Goal: Task Accomplishment & Management: Complete application form

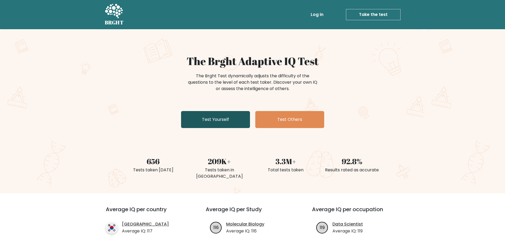
click at [222, 120] on link "Test Yourself" at bounding box center [215, 119] width 69 height 17
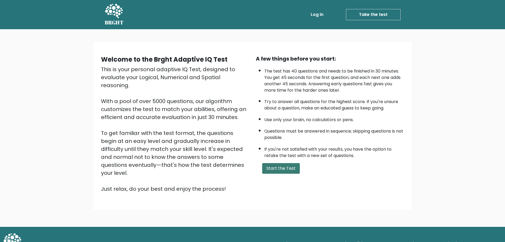
click at [281, 169] on button "Start the Test" at bounding box center [281, 168] width 38 height 11
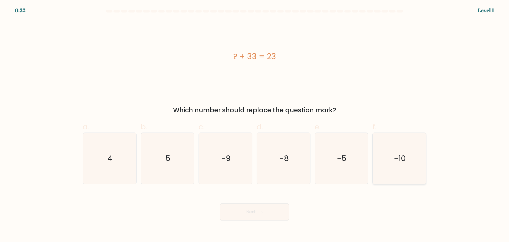
drag, startPoint x: 408, startPoint y: 150, endPoint x: 405, endPoint y: 151, distance: 3.7
click at [408, 150] on icon "-10" at bounding box center [399, 158] width 51 height 51
click at [255, 124] on input "f. -10" at bounding box center [255, 122] width 0 height 3
radio input "true"
click at [257, 212] on button "Next" at bounding box center [254, 211] width 69 height 17
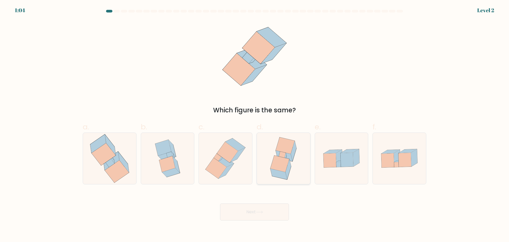
click at [284, 160] on icon at bounding box center [279, 163] width 19 height 16
click at [255, 124] on input "d." at bounding box center [255, 122] width 0 height 3
radio input "true"
click at [113, 163] on icon at bounding box center [110, 162] width 9 height 8
click at [255, 124] on input "a." at bounding box center [255, 122] width 0 height 3
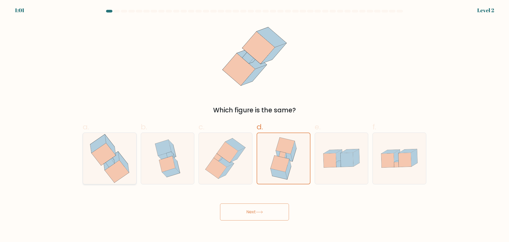
radio input "true"
click at [262, 214] on button "Next" at bounding box center [254, 211] width 69 height 17
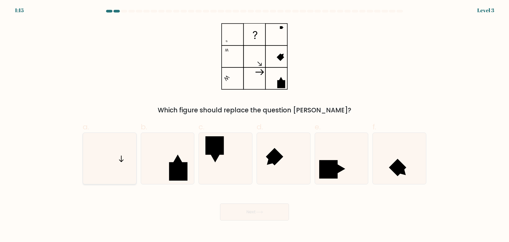
click at [119, 158] on icon at bounding box center [109, 158] width 51 height 51
click at [255, 124] on input "a." at bounding box center [255, 122] width 0 height 3
radio input "true"
click at [268, 215] on button "Next" at bounding box center [254, 211] width 69 height 17
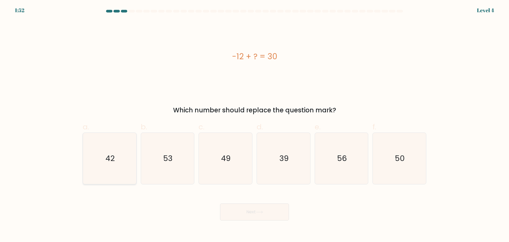
click at [111, 168] on icon "42" at bounding box center [109, 158] width 51 height 51
click at [255, 124] on input "a. 42" at bounding box center [255, 122] width 0 height 3
radio input "true"
click at [274, 209] on button "Next" at bounding box center [254, 211] width 69 height 17
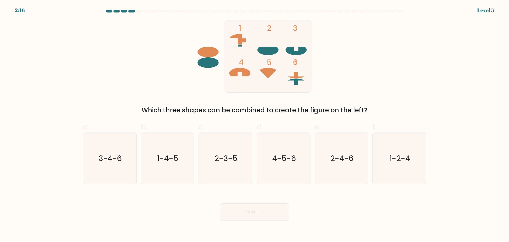
drag, startPoint x: 108, startPoint y: 162, endPoint x: 212, endPoint y: 184, distance: 107.0
click at [111, 163] on text "3-4-6" at bounding box center [110, 158] width 23 height 11
drag, startPoint x: 269, startPoint y: 212, endPoint x: 239, endPoint y: 194, distance: 34.3
click at [267, 212] on button "Next" at bounding box center [254, 211] width 69 height 17
click at [330, 108] on div "Which three shapes can be combined to create the figure on the left?" at bounding box center [254, 110] width 337 height 10
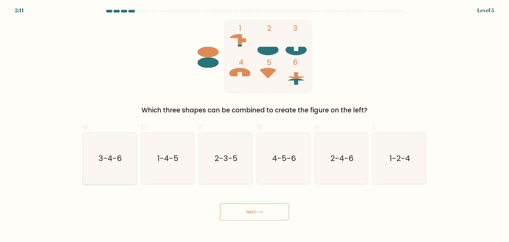
click at [111, 161] on text "3-4-6" at bounding box center [110, 158] width 23 height 11
click at [255, 124] on input "a. 3-4-6" at bounding box center [255, 122] width 0 height 3
radio input "true"
click at [259, 213] on button "Next" at bounding box center [254, 211] width 69 height 17
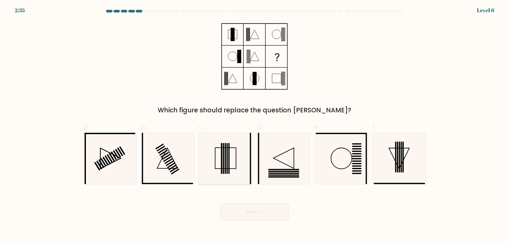
click at [242, 151] on icon at bounding box center [225, 158] width 51 height 51
click at [255, 124] on input "c." at bounding box center [255, 122] width 0 height 3
radio input "true"
click at [250, 220] on body "2:34 Level 6" at bounding box center [254, 121] width 509 height 242
click at [245, 215] on button "Next" at bounding box center [254, 211] width 69 height 17
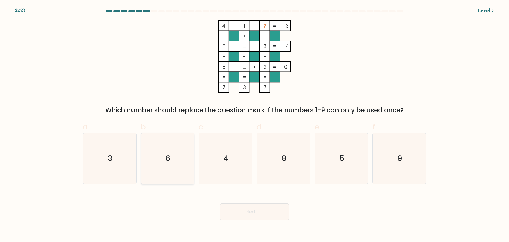
click at [182, 156] on icon "6" at bounding box center [167, 158] width 51 height 51
click at [255, 124] on input "b. 6" at bounding box center [255, 122] width 0 height 3
radio input "true"
click at [272, 215] on button "Next" at bounding box center [254, 211] width 69 height 17
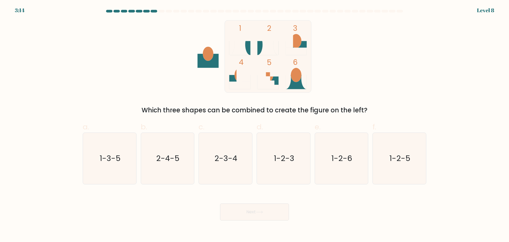
drag, startPoint x: 267, startPoint y: 44, endPoint x: 248, endPoint y: 48, distance: 19.2
click at [267, 44] on icon at bounding box center [267, 44] width 21 height 21
click at [337, 163] on text "1-2-6" at bounding box center [342, 158] width 21 height 11
click at [255, 124] on input "e. 1-2-6" at bounding box center [255, 122] width 0 height 3
radio input "true"
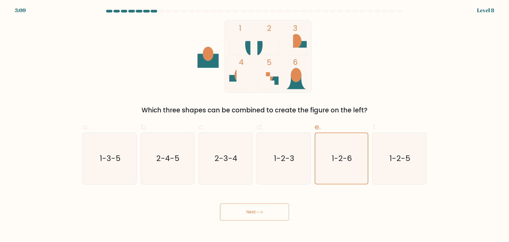
click at [262, 218] on button "Next" at bounding box center [254, 211] width 69 height 17
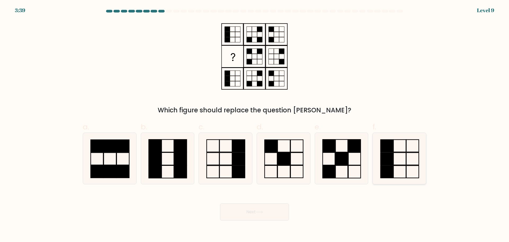
click at [398, 162] on icon at bounding box center [399, 158] width 51 height 51
click at [255, 124] on input "f." at bounding box center [255, 122] width 0 height 3
radio input "true"
click at [255, 217] on button "Next" at bounding box center [254, 211] width 69 height 17
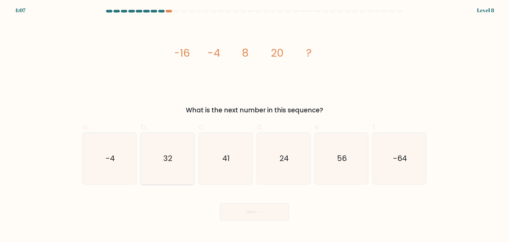
click at [159, 169] on icon "32" at bounding box center [167, 158] width 51 height 51
click at [255, 124] on input "b. 32" at bounding box center [255, 122] width 0 height 3
radio input "true"
drag, startPoint x: 268, startPoint y: 214, endPoint x: 271, endPoint y: 215, distance: 2.7
click at [271, 215] on button "Next" at bounding box center [254, 211] width 69 height 17
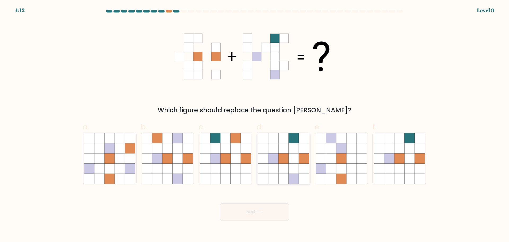
click at [287, 152] on icon at bounding box center [283, 148] width 10 height 10
click at [255, 124] on input "d." at bounding box center [255, 122] width 0 height 3
radio input "true"
click at [257, 215] on button "Next" at bounding box center [254, 211] width 69 height 17
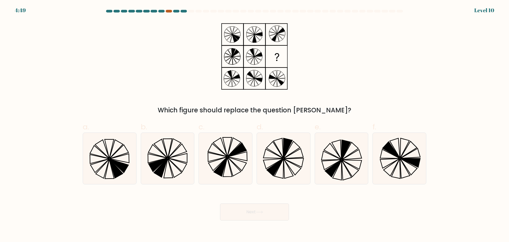
click at [169, 11] on div at bounding box center [169, 11] width 6 height 3
drag, startPoint x: 401, startPoint y: 155, endPoint x: 296, endPoint y: 190, distance: 111.2
click at [401, 155] on icon at bounding box center [399, 158] width 51 height 51
click at [255, 124] on input "f." at bounding box center [255, 122] width 0 height 3
radio input "true"
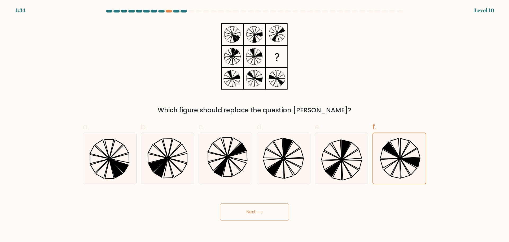
click at [257, 214] on button "Next" at bounding box center [254, 211] width 69 height 17
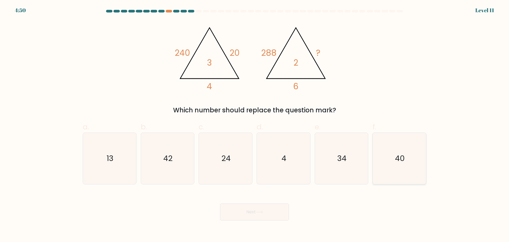
click at [401, 156] on text "40" at bounding box center [400, 158] width 10 height 11
click at [255, 124] on input "f. 40" at bounding box center [255, 122] width 0 height 3
radio input "true"
click at [245, 218] on button "Next" at bounding box center [254, 211] width 69 height 17
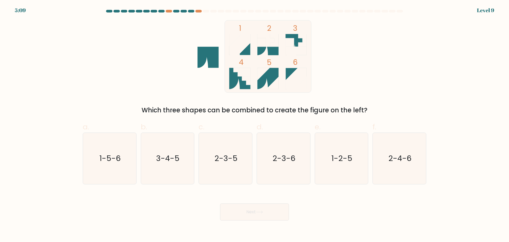
click at [235, 34] on icon at bounding box center [235, 40] width 12 height 12
click at [109, 164] on icon "1-5-6" at bounding box center [109, 158] width 51 height 51
click at [255, 124] on input "a. 1-5-6" at bounding box center [255, 122] width 0 height 3
radio input "true"
click at [270, 215] on button "Next" at bounding box center [254, 211] width 69 height 17
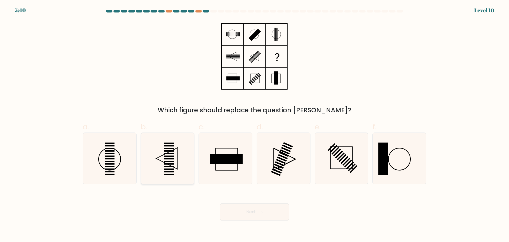
click at [164, 160] on icon at bounding box center [167, 158] width 51 height 51
click at [255, 124] on input "b." at bounding box center [255, 122] width 0 height 3
radio input "true"
click at [267, 215] on button "Next" at bounding box center [254, 211] width 69 height 17
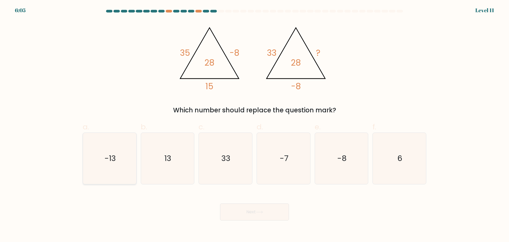
click at [104, 155] on icon "-13" at bounding box center [109, 158] width 51 height 51
click at [255, 124] on input "a. -13" at bounding box center [255, 122] width 0 height 3
radio input "true"
click at [278, 215] on button "Next" at bounding box center [254, 211] width 69 height 17
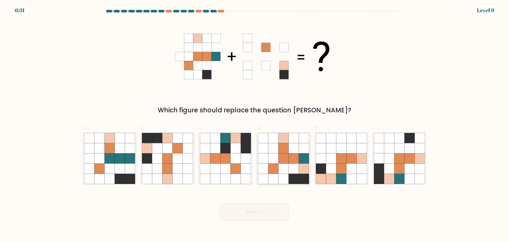
click at [280, 161] on icon at bounding box center [283, 158] width 10 height 10
click at [255, 124] on input "d." at bounding box center [255, 122] width 0 height 3
radio input "true"
drag, startPoint x: 260, startPoint y: 217, endPoint x: 258, endPoint y: 207, distance: 9.9
click at [260, 217] on button "Next" at bounding box center [254, 211] width 69 height 17
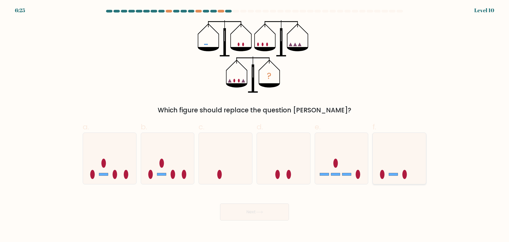
click at [414, 176] on icon at bounding box center [399, 158] width 53 height 44
click at [255, 124] on input "f." at bounding box center [255, 122] width 0 height 3
radio input "true"
click at [254, 212] on button "Next" at bounding box center [254, 211] width 69 height 17
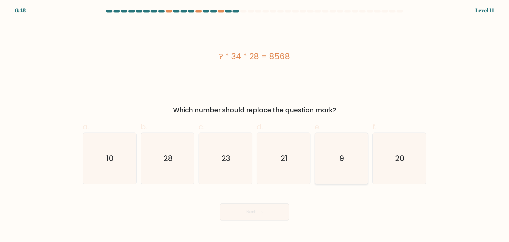
click at [328, 147] on icon "9" at bounding box center [341, 158] width 51 height 51
click at [255, 124] on input "e. 9" at bounding box center [255, 122] width 0 height 3
radio input "true"
click at [259, 216] on button "Next" at bounding box center [254, 211] width 69 height 17
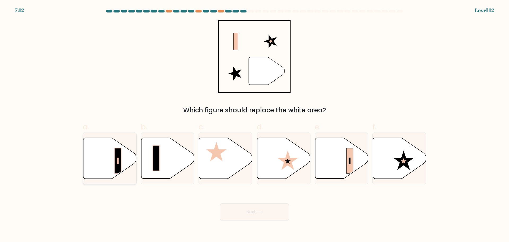
click at [100, 161] on icon at bounding box center [109, 157] width 53 height 41
click at [255, 124] on input "a." at bounding box center [255, 122] width 0 height 3
radio input "true"
drag, startPoint x: 264, startPoint y: 214, endPoint x: 154, endPoint y: 148, distance: 127.8
click at [263, 214] on button "Next" at bounding box center [254, 211] width 69 height 17
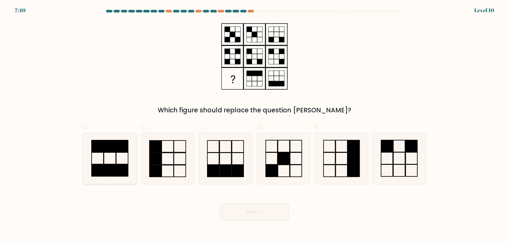
click at [111, 163] on icon at bounding box center [109, 158] width 51 height 51
click at [255, 124] on input "a." at bounding box center [255, 122] width 0 height 3
radio input "true"
click at [275, 211] on button "Next" at bounding box center [254, 211] width 69 height 17
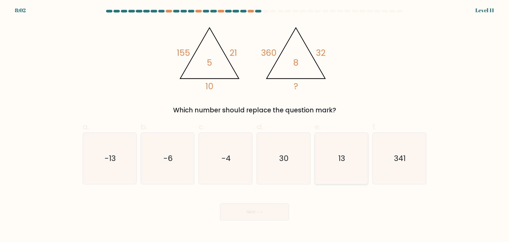
click at [339, 159] on text "13" at bounding box center [342, 158] width 7 height 11
click at [255, 124] on input "e. 13" at bounding box center [255, 122] width 0 height 3
radio input "true"
click at [271, 213] on button "Next" at bounding box center [254, 211] width 69 height 17
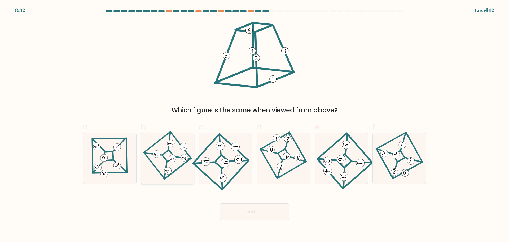
click at [169, 153] on icon at bounding box center [167, 158] width 35 height 41
click at [255, 124] on input "b." at bounding box center [255, 122] width 0 height 3
radio input "true"
click at [217, 162] on icon at bounding box center [225, 158] width 47 height 41
click at [255, 124] on input "c." at bounding box center [255, 122] width 0 height 3
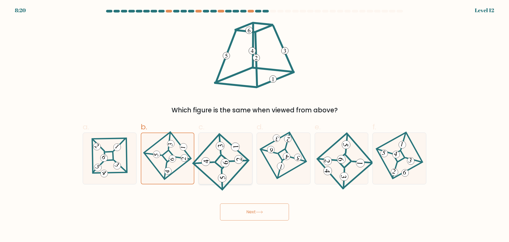
radio input "true"
click at [248, 216] on button "Next" at bounding box center [254, 211] width 69 height 17
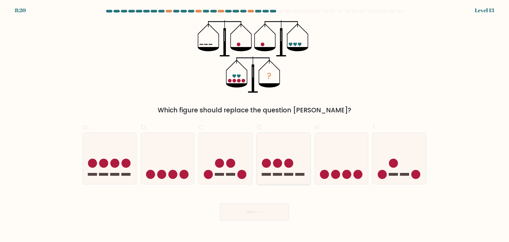
click at [287, 162] on circle at bounding box center [288, 162] width 9 height 9
click at [255, 124] on input "d." at bounding box center [255, 122] width 0 height 3
radio input "true"
click at [270, 209] on button "Next" at bounding box center [254, 211] width 69 height 17
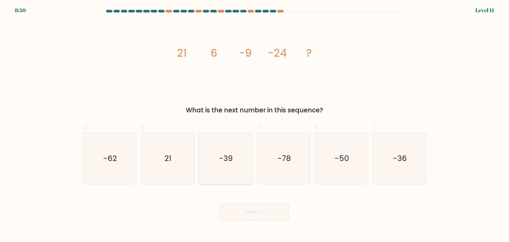
click at [221, 161] on text "-39" at bounding box center [226, 158] width 14 height 11
click at [255, 124] on input "c. -39" at bounding box center [255, 122] width 0 height 3
radio input "true"
click at [274, 214] on button "Next" at bounding box center [254, 211] width 69 height 17
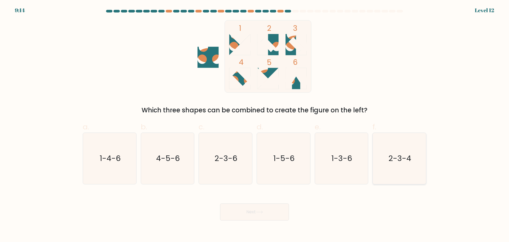
click at [424, 162] on icon "2-3-4" at bounding box center [399, 158] width 51 height 51
click at [255, 124] on input "f. 2-3-4" at bounding box center [255, 122] width 0 height 3
radio input "true"
click at [261, 214] on button "Next" at bounding box center [254, 211] width 69 height 17
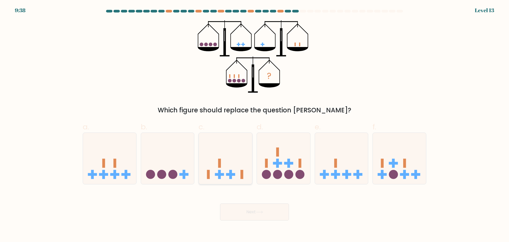
click at [224, 166] on icon at bounding box center [225, 158] width 53 height 44
click at [255, 124] on input "c." at bounding box center [255, 122] width 0 height 3
radio input "true"
drag, startPoint x: 274, startPoint y: 213, endPoint x: 224, endPoint y: 164, distance: 70.5
click at [274, 213] on button "Next" at bounding box center [254, 211] width 69 height 17
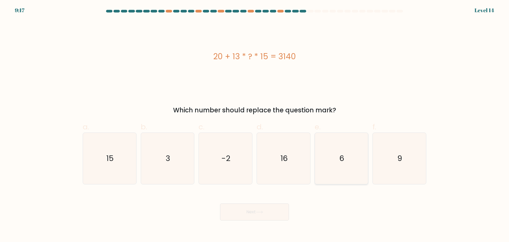
drag, startPoint x: 366, startPoint y: 142, endPoint x: 344, endPoint y: 160, distance: 28.6
click at [362, 147] on icon "6" at bounding box center [341, 158] width 51 height 51
click at [255, 124] on input "e. 6" at bounding box center [255, 122] width 0 height 3
radio input "true"
click at [245, 211] on button "Next" at bounding box center [254, 211] width 69 height 17
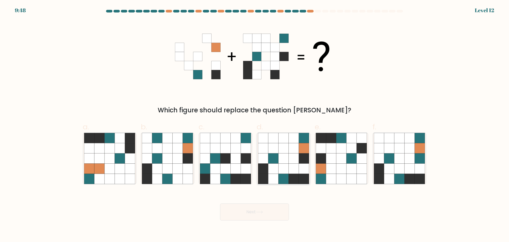
drag, startPoint x: 286, startPoint y: 160, endPoint x: 276, endPoint y: 175, distance: 18.0
click at [286, 160] on icon at bounding box center [283, 158] width 10 height 10
click at [255, 124] on input "d." at bounding box center [255, 122] width 0 height 3
radio input "true"
click at [254, 210] on button "Next" at bounding box center [254, 211] width 69 height 17
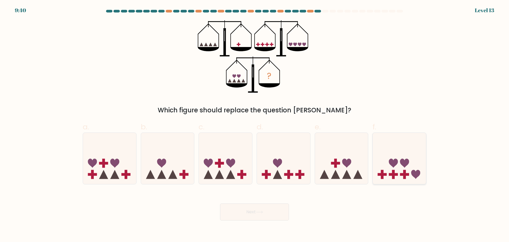
drag, startPoint x: 409, startPoint y: 164, endPoint x: 406, endPoint y: 167, distance: 3.6
click at [408, 165] on icon at bounding box center [399, 158] width 53 height 44
click at [255, 124] on input "f." at bounding box center [255, 122] width 0 height 3
radio input "true"
click at [276, 213] on button "Next" at bounding box center [254, 211] width 69 height 17
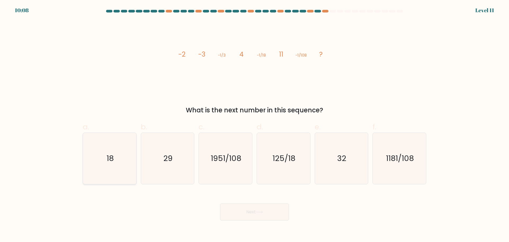
click at [111, 158] on text "18" at bounding box center [110, 158] width 7 height 11
click at [255, 124] on input "a. 18" at bounding box center [255, 122] width 0 height 3
radio input "true"
click at [265, 216] on button "Next" at bounding box center [254, 211] width 69 height 17
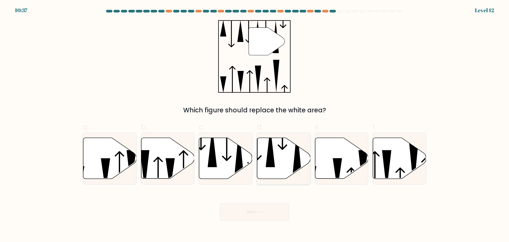
click at [272, 158] on icon at bounding box center [270, 146] width 9 height 40
click at [255, 124] on input "d." at bounding box center [255, 122] width 0 height 3
radio input "true"
click at [260, 212] on icon at bounding box center [259, 211] width 7 height 3
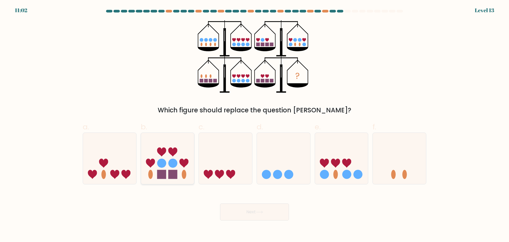
click at [159, 143] on icon at bounding box center [167, 158] width 53 height 44
click at [255, 124] on input "b." at bounding box center [255, 122] width 0 height 3
radio input "true"
click at [269, 211] on button "Next" at bounding box center [254, 211] width 69 height 17
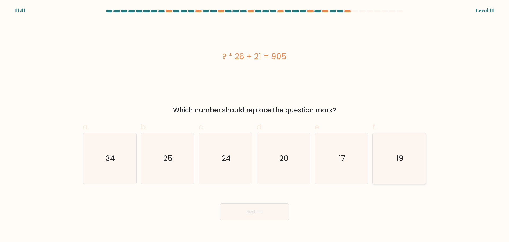
click at [407, 155] on icon "19" at bounding box center [399, 158] width 51 height 51
click at [255, 124] on input "f. 19" at bounding box center [255, 122] width 0 height 3
radio input "true"
click at [266, 217] on button "Next" at bounding box center [254, 211] width 69 height 17
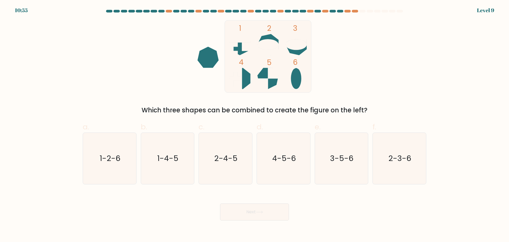
drag, startPoint x: 301, startPoint y: 79, endPoint x: 269, endPoint y: 38, distance: 51.8
click at [300, 78] on icon at bounding box center [296, 78] width 21 height 21
click at [268, 36] on icon at bounding box center [267, 44] width 21 height 21
click at [391, 160] on text "2-3-6" at bounding box center [400, 158] width 23 height 11
click at [255, 124] on input "f. 2-3-6" at bounding box center [255, 122] width 0 height 3
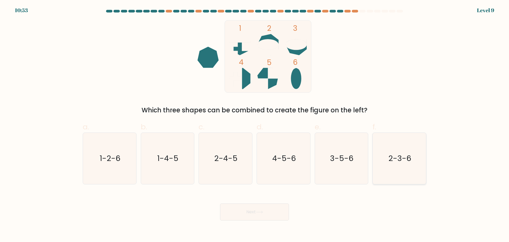
radio input "true"
click at [265, 216] on button "Next" at bounding box center [254, 211] width 69 height 17
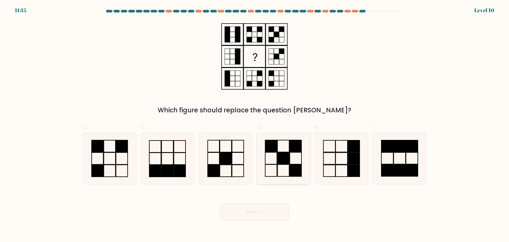
click at [288, 164] on rect at bounding box center [284, 158] width 12 height 12
click at [255, 124] on input "d." at bounding box center [255, 122] width 0 height 3
radio input "true"
click at [262, 209] on button "Next" at bounding box center [254, 211] width 69 height 17
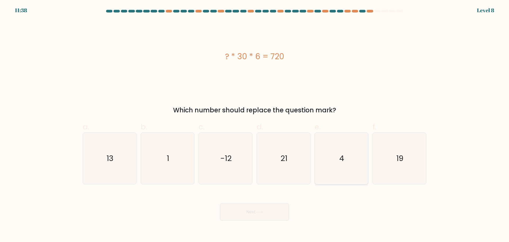
click at [327, 149] on icon "4" at bounding box center [341, 158] width 51 height 51
click at [255, 124] on input "e. 4" at bounding box center [255, 122] width 0 height 3
radio input "true"
click at [273, 214] on button "Next" at bounding box center [254, 211] width 69 height 17
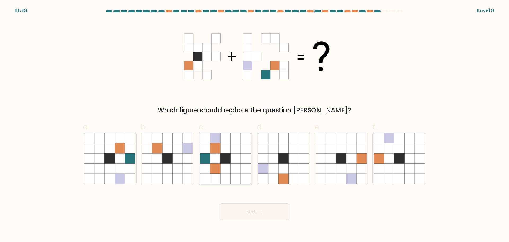
click at [216, 156] on icon at bounding box center [215, 158] width 10 height 10
click at [255, 124] on input "c." at bounding box center [255, 122] width 0 height 3
radio input "true"
click at [263, 213] on icon at bounding box center [259, 211] width 7 height 3
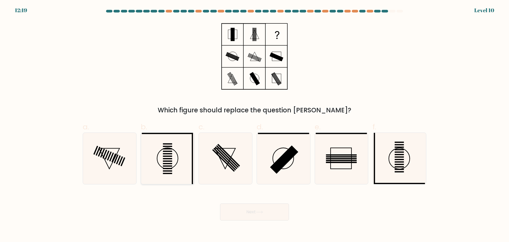
click at [175, 156] on icon at bounding box center [167, 158] width 51 height 51
click at [255, 124] on input "b." at bounding box center [255, 122] width 0 height 3
radio input "true"
drag, startPoint x: 260, startPoint y: 212, endPoint x: 183, endPoint y: 181, distance: 82.7
click at [258, 211] on icon at bounding box center [259, 211] width 7 height 3
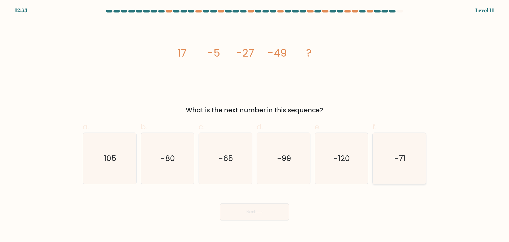
drag, startPoint x: 423, startPoint y: 159, endPoint x: 351, endPoint y: 193, distance: 79.3
click at [423, 159] on icon "-71" at bounding box center [399, 158] width 51 height 51
click at [255, 124] on input "f. -71" at bounding box center [255, 122] width 0 height 3
radio input "true"
click at [259, 216] on button "Next" at bounding box center [254, 211] width 69 height 17
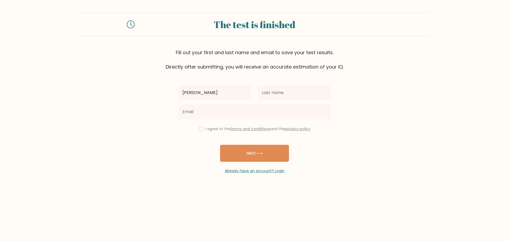
type input "[PERSON_NAME]"
drag, startPoint x: 279, startPoint y: 86, endPoint x: 279, endPoint y: 93, distance: 6.6
click at [279, 91] on div "Edwin Darga I agree to the terms and conditions and the privacy policy Next Alr…" at bounding box center [254, 121] width 159 height 103
click at [279, 93] on input "Darga" at bounding box center [294, 92] width 73 height 15
type input "Dargantes"
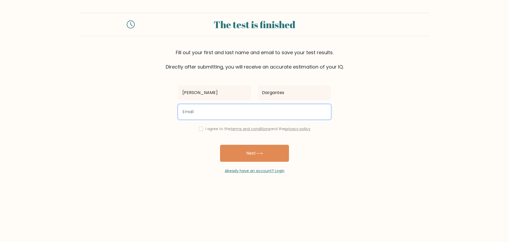
click at [217, 112] on input "email" at bounding box center [254, 111] width 153 height 15
type input "win.dargantes@gmail.com"
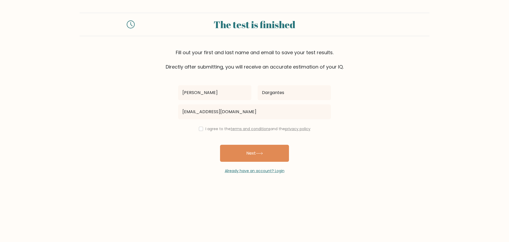
click at [201, 131] on div "I agree to the terms and conditions and the privacy policy" at bounding box center [254, 128] width 159 height 6
click at [199, 128] on input "checkbox" at bounding box center [201, 128] width 4 height 4
checkbox input "true"
click at [229, 148] on button "Next" at bounding box center [254, 152] width 69 height 17
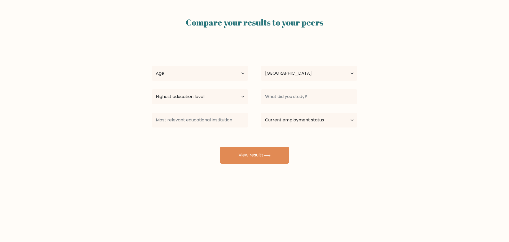
select select "PH"
click at [217, 74] on select "Age Under [DEMOGRAPHIC_DATA] [DEMOGRAPHIC_DATA] [DEMOGRAPHIC_DATA] [DEMOGRAPHIC…" at bounding box center [200, 73] width 97 height 15
select select "35_44"
click at [152, 66] on select "Age Under 18 years old 18-24 years old 25-34 years old 35-44 years old 45-54 ye…" at bounding box center [200, 73] width 97 height 15
click at [235, 99] on select "Highest education level No schooling Primary Lower Secondary Upper Secondary Oc…" at bounding box center [200, 96] width 97 height 15
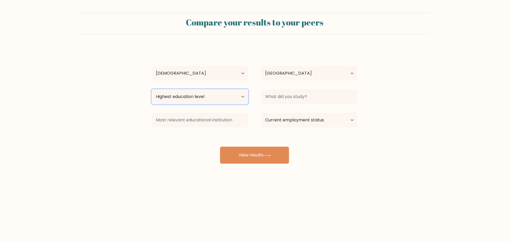
select select "bachelors_degree"
click at [152, 89] on select "Highest education level No schooling Primary Lower Secondary Upper Secondary Oc…" at bounding box center [200, 96] width 97 height 15
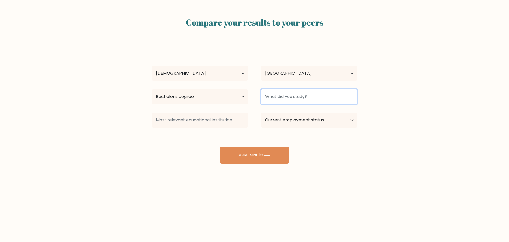
click at [313, 97] on input at bounding box center [309, 96] width 97 height 15
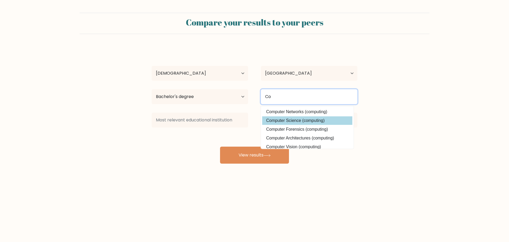
type input "C"
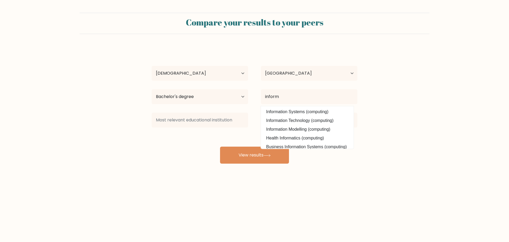
click at [312, 119] on option "Information Technology (computing)" at bounding box center [307, 120] width 90 height 8
type input "Information Technology"
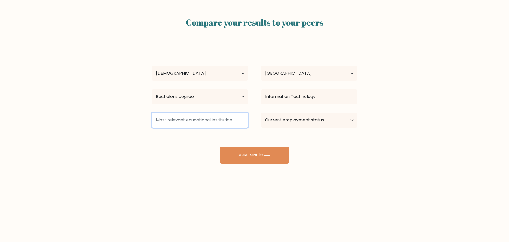
click at [207, 122] on input at bounding box center [200, 119] width 97 height 15
click at [182, 120] on input at bounding box center [200, 119] width 97 height 15
click at [176, 121] on input at bounding box center [200, 119] width 97 height 15
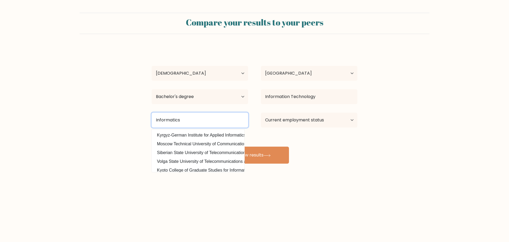
click at [208, 120] on input "Informatics" at bounding box center [200, 119] width 97 height 15
type input "Informatics"
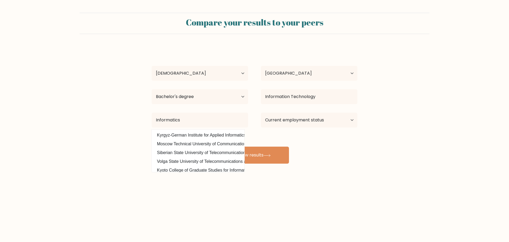
click at [368, 147] on form "Compare your results to your peers Edwin Dargantes Age Under 18 years old 18-24…" at bounding box center [254, 88] width 509 height 151
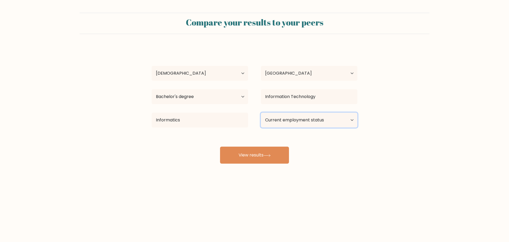
click at [311, 120] on select "Current employment status Employed Student Retired Other / prefer not to answer" at bounding box center [309, 119] width 97 height 15
select select "other"
click at [261, 112] on select "Current employment status Employed Student Retired Other / prefer not to answer" at bounding box center [309, 119] width 97 height 15
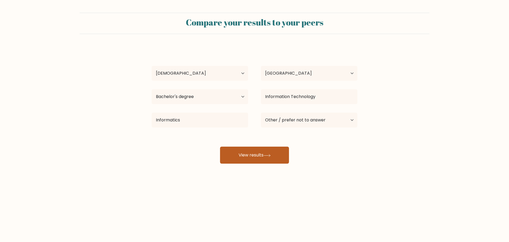
click at [269, 156] on icon at bounding box center [267, 155] width 7 height 3
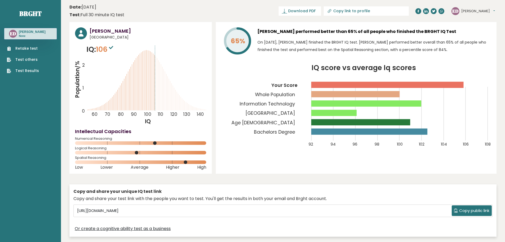
click at [316, 11] on span "Download PDF" at bounding box center [302, 11] width 28 height 6
